Goal: Task Accomplishment & Management: Manage account settings

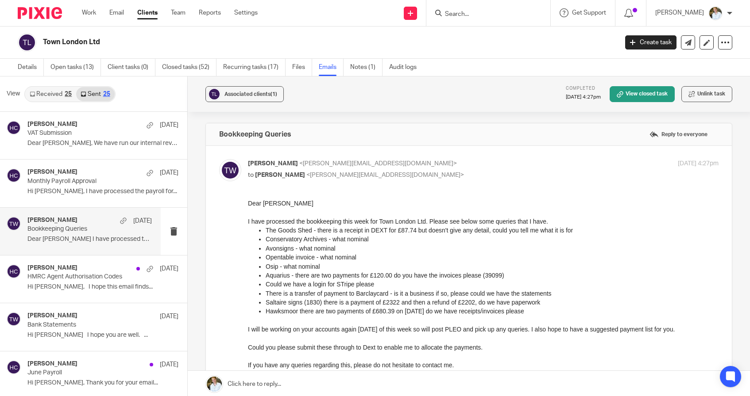
click at [476, 14] on input "Search" at bounding box center [484, 15] width 80 height 8
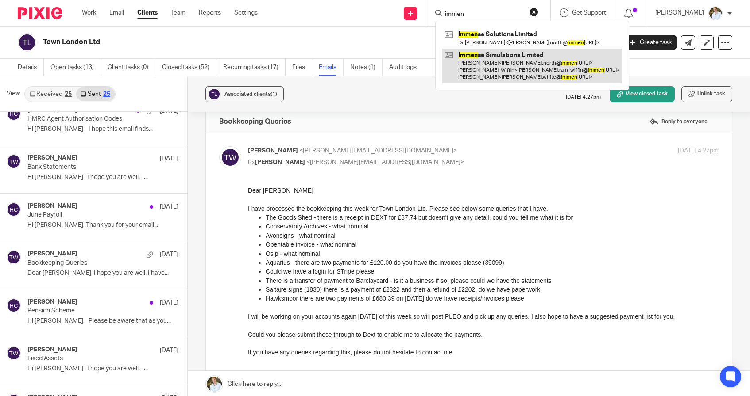
type input "immen"
click at [504, 60] on link at bounding box center [532, 66] width 180 height 35
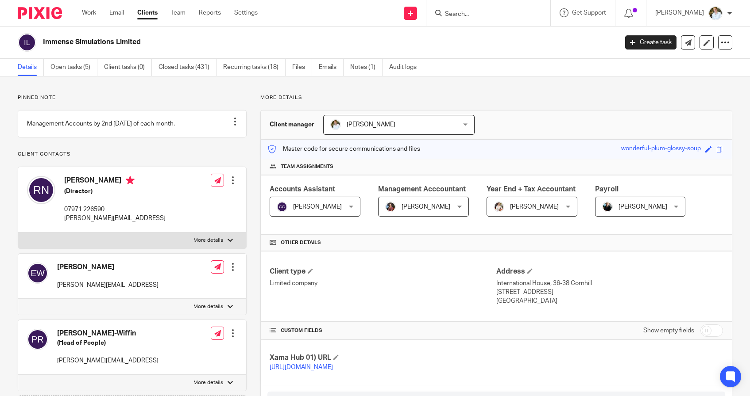
click at [485, 15] on input "Search" at bounding box center [484, 15] width 80 height 8
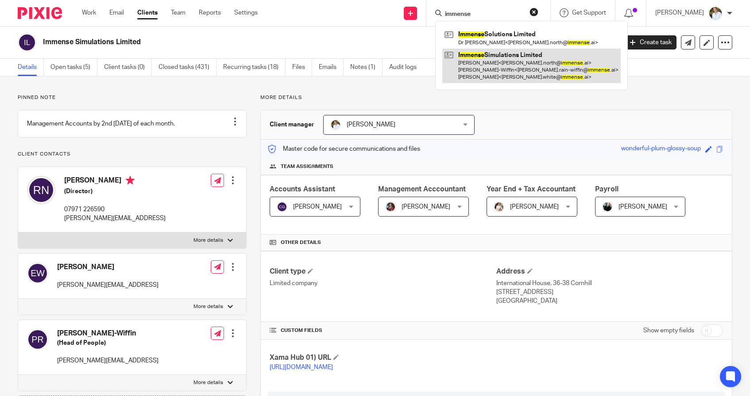
type input "immense"
click at [482, 62] on link at bounding box center [531, 66] width 178 height 35
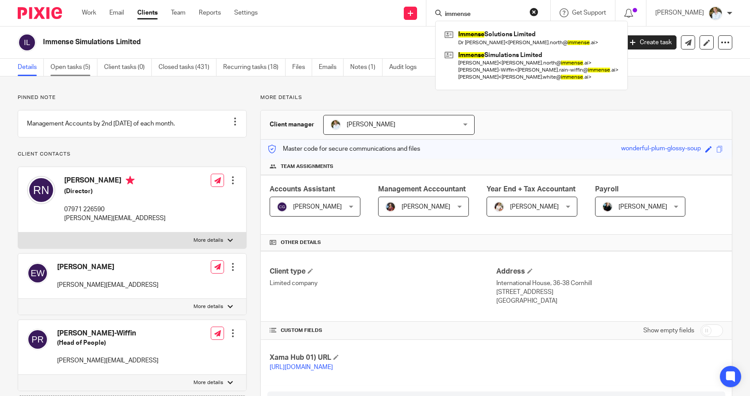
click at [70, 69] on link "Open tasks (5)" at bounding box center [73, 67] width 47 height 17
type input "immense"
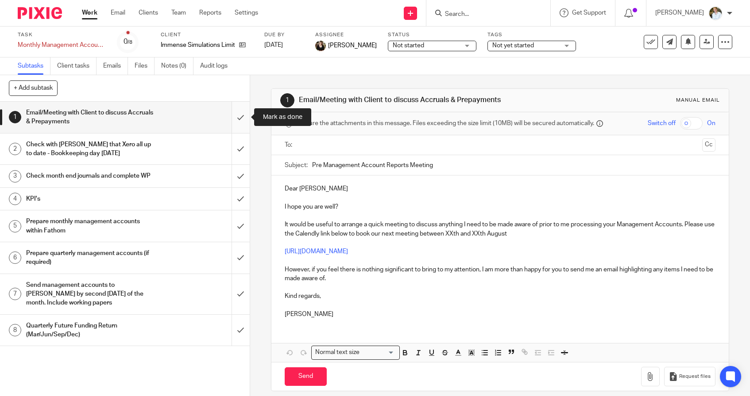
click at [241, 114] on input "submit" at bounding box center [125, 117] width 250 height 31
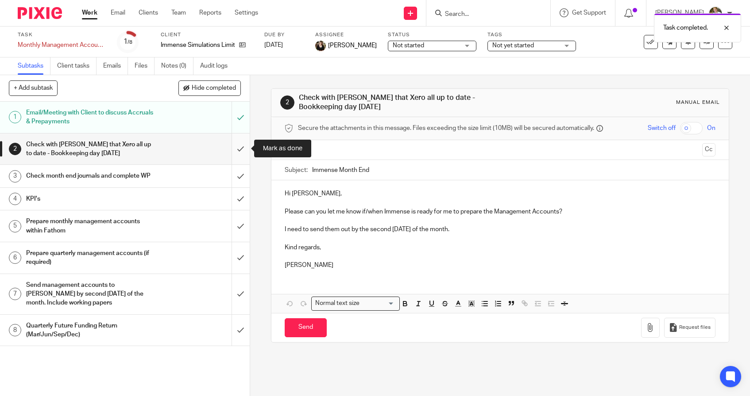
click at [244, 146] on input "submit" at bounding box center [125, 149] width 250 height 31
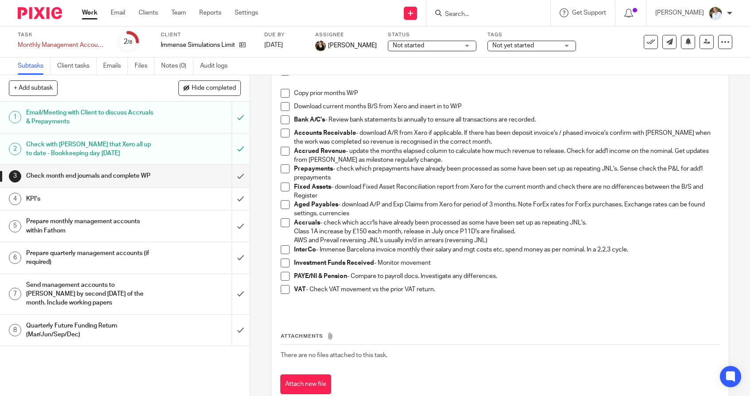
scroll to position [116, 0]
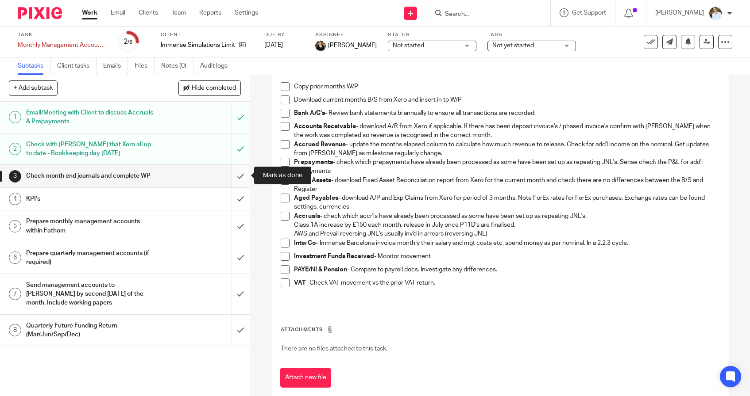
click at [242, 173] on input "submit" at bounding box center [125, 176] width 250 height 22
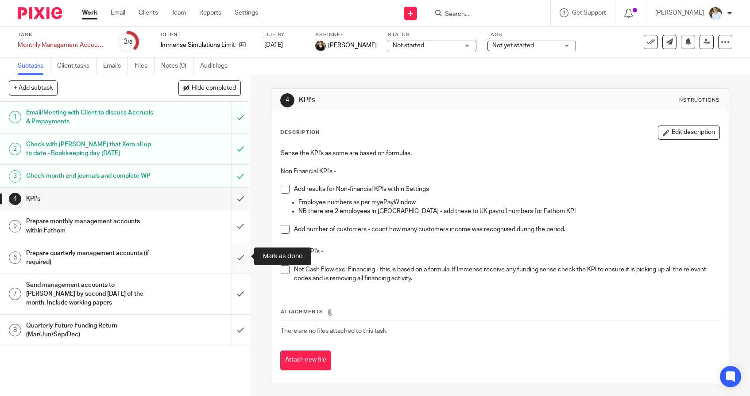
click at [238, 258] on input "submit" at bounding box center [125, 257] width 250 height 31
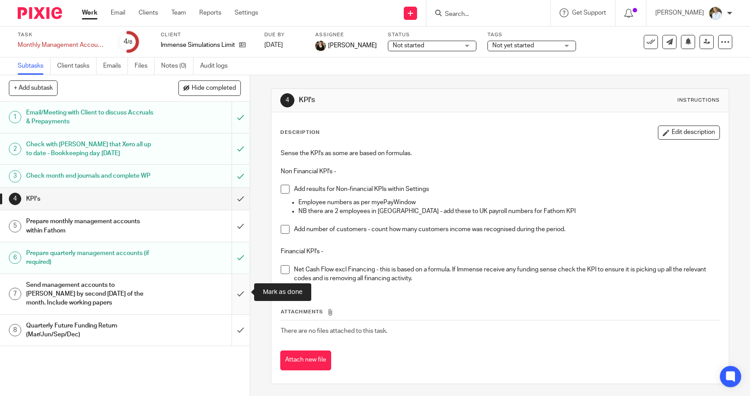
click at [240, 291] on input "submit" at bounding box center [125, 294] width 250 height 40
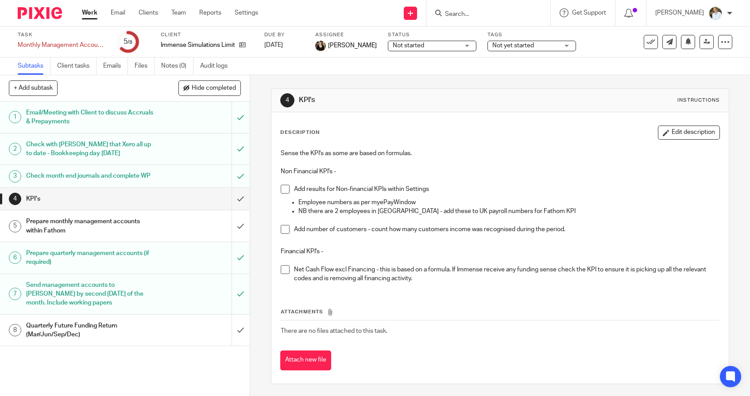
drag, startPoint x: 245, startPoint y: 332, endPoint x: 246, endPoint y: 350, distance: 18.6
click at [246, 350] on div "1 Email/Meeting with Client to discuss Accruals & Prepayments 2 Check with [PER…" at bounding box center [125, 249] width 250 height 295
click at [169, 331] on div "Quarterly Future Funding Return (Mar/Jun/Sep/Dec)" at bounding box center [124, 330] width 196 height 23
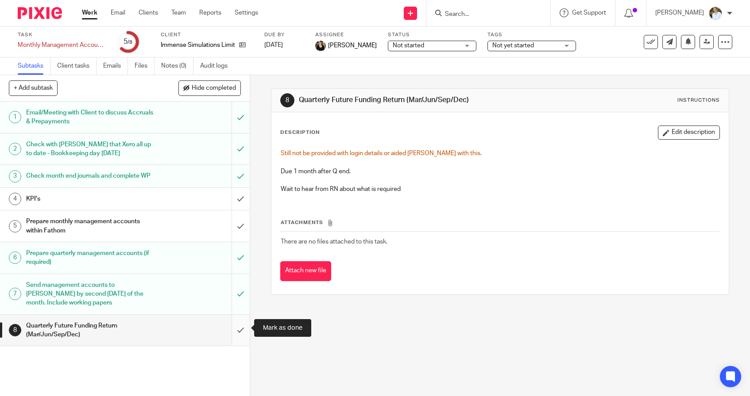
click at [240, 327] on input "submit" at bounding box center [125, 330] width 250 height 31
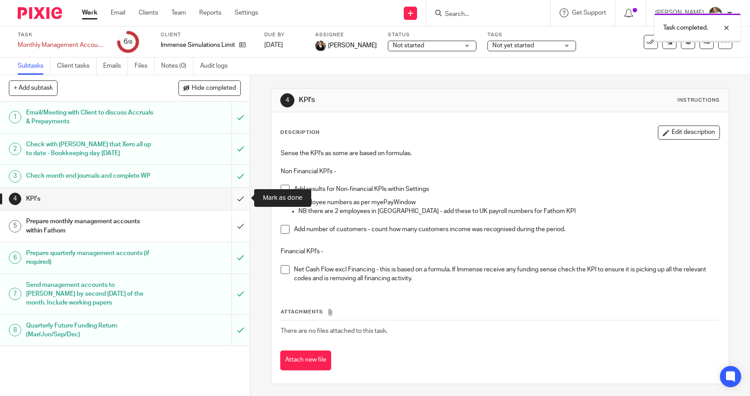
click at [240, 202] on input "submit" at bounding box center [125, 199] width 250 height 22
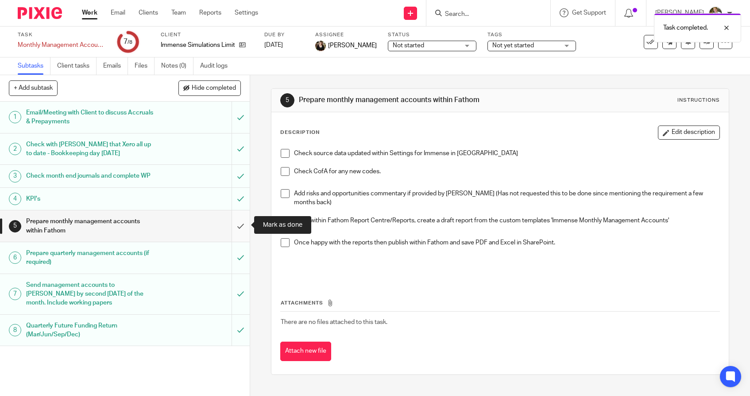
click at [243, 225] on input "submit" at bounding box center [125, 226] width 250 height 31
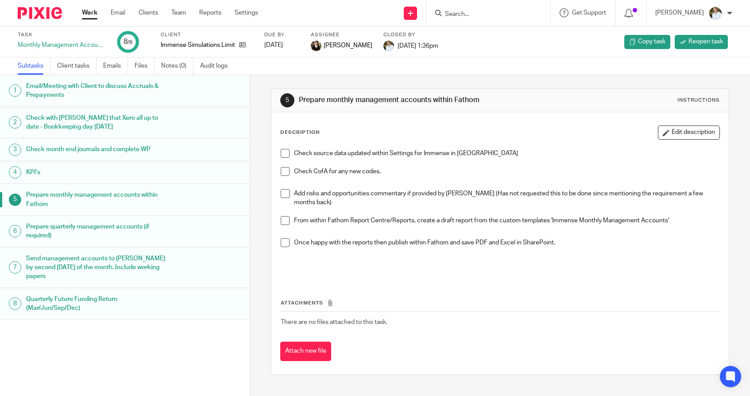
click at [477, 11] on input "Search" at bounding box center [484, 15] width 80 height 8
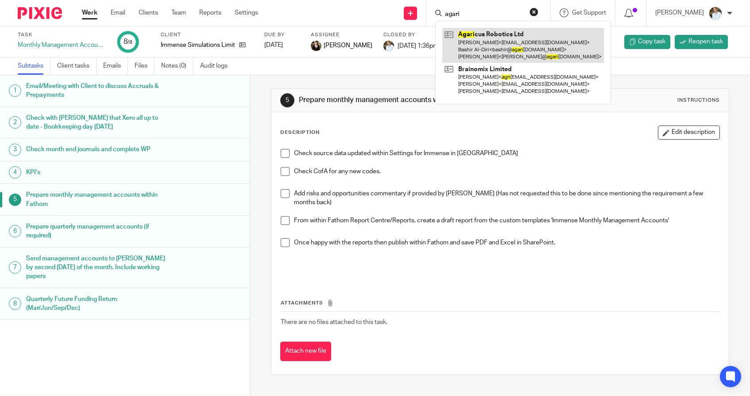
type input "agari"
click at [496, 41] on link at bounding box center [523, 45] width 162 height 35
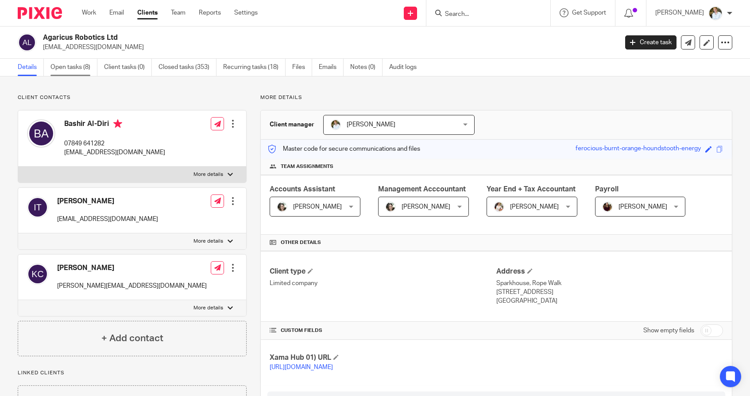
click at [68, 70] on link "Open tasks (8)" at bounding box center [73, 67] width 47 height 17
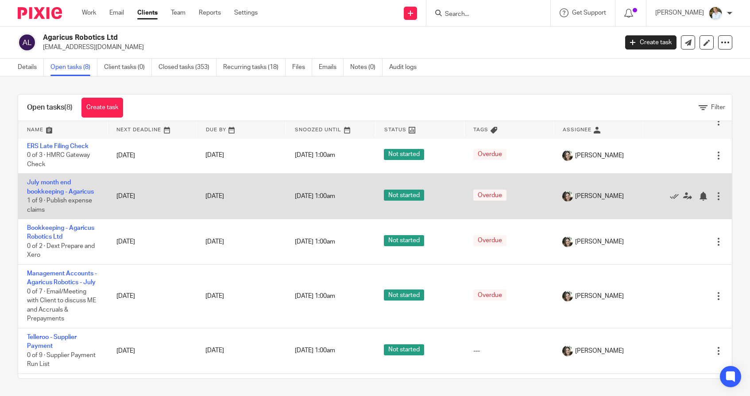
scroll to position [56, 0]
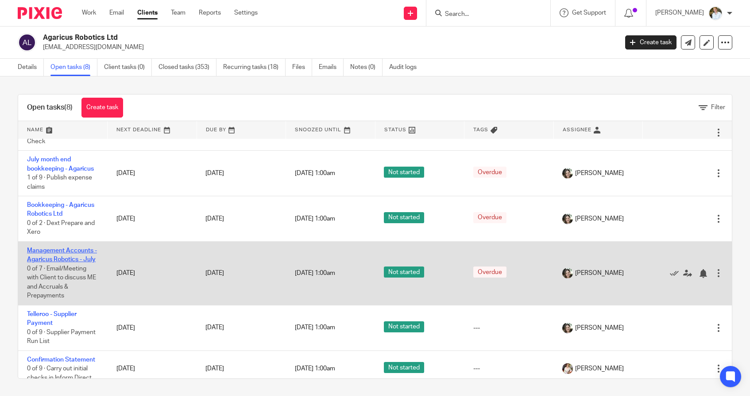
click at [61, 254] on link "Management Accounts - Agaricus Robotics - July" at bounding box center [62, 255] width 70 height 15
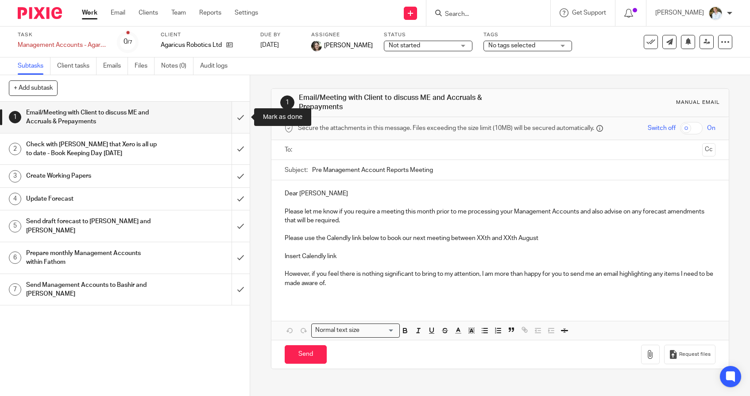
click at [240, 119] on input "submit" at bounding box center [125, 117] width 250 height 31
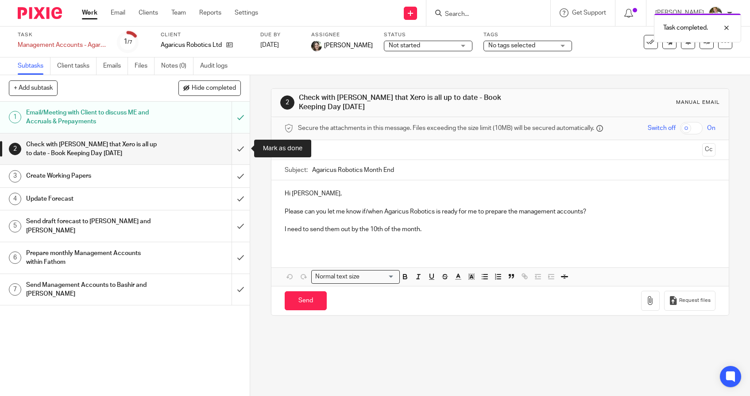
click at [240, 150] on input "submit" at bounding box center [125, 149] width 250 height 31
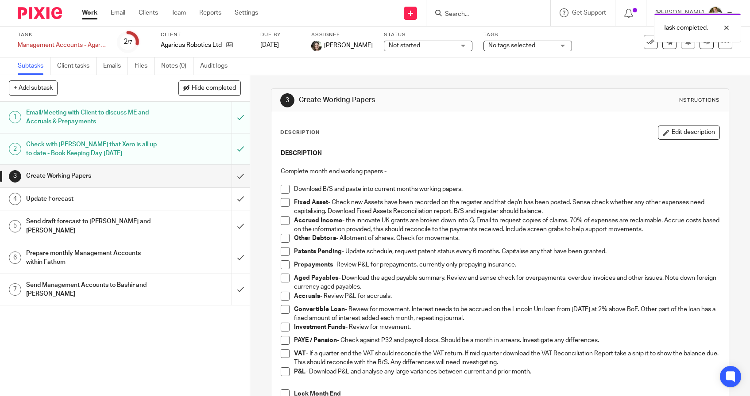
click at [285, 189] on span at bounding box center [285, 189] width 9 height 9
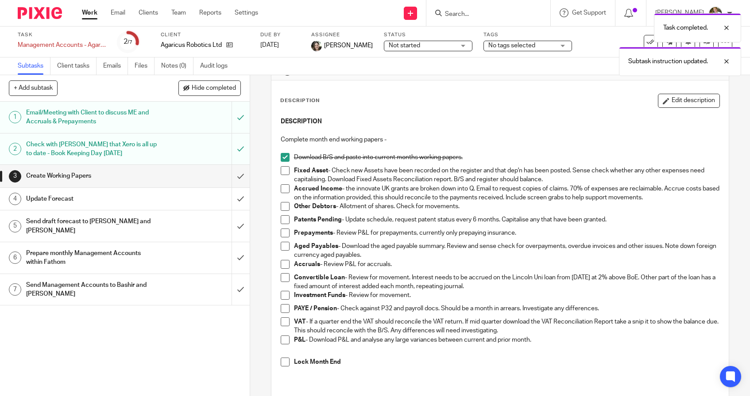
scroll to position [33, 0]
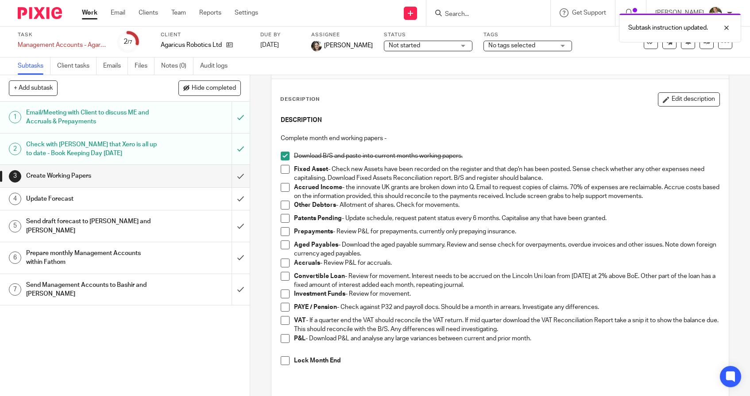
click at [286, 169] on span at bounding box center [285, 169] width 9 height 9
click at [288, 205] on span at bounding box center [285, 205] width 9 height 9
